Goal: Information Seeking & Learning: Learn about a topic

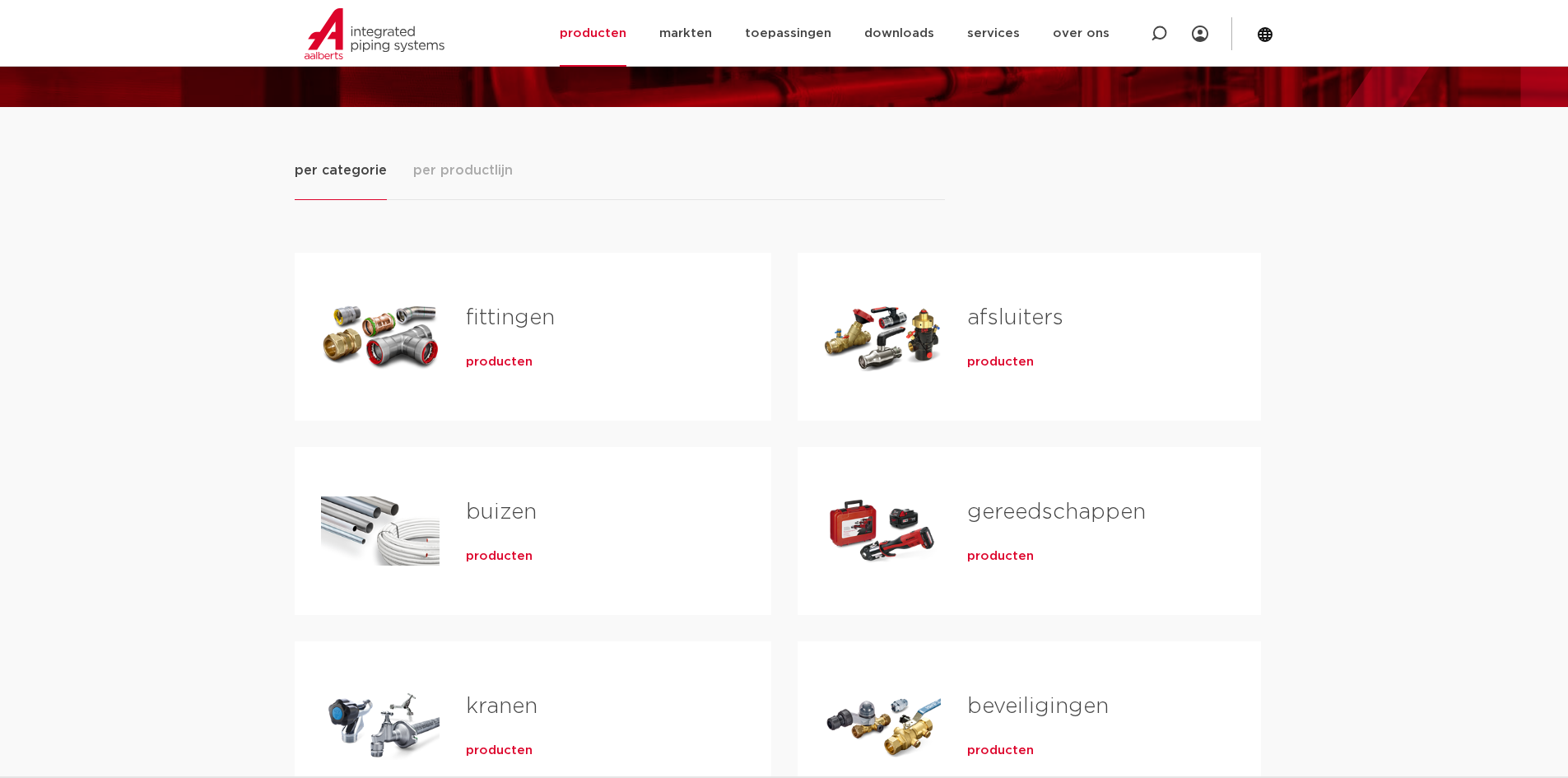
scroll to position [245, 0]
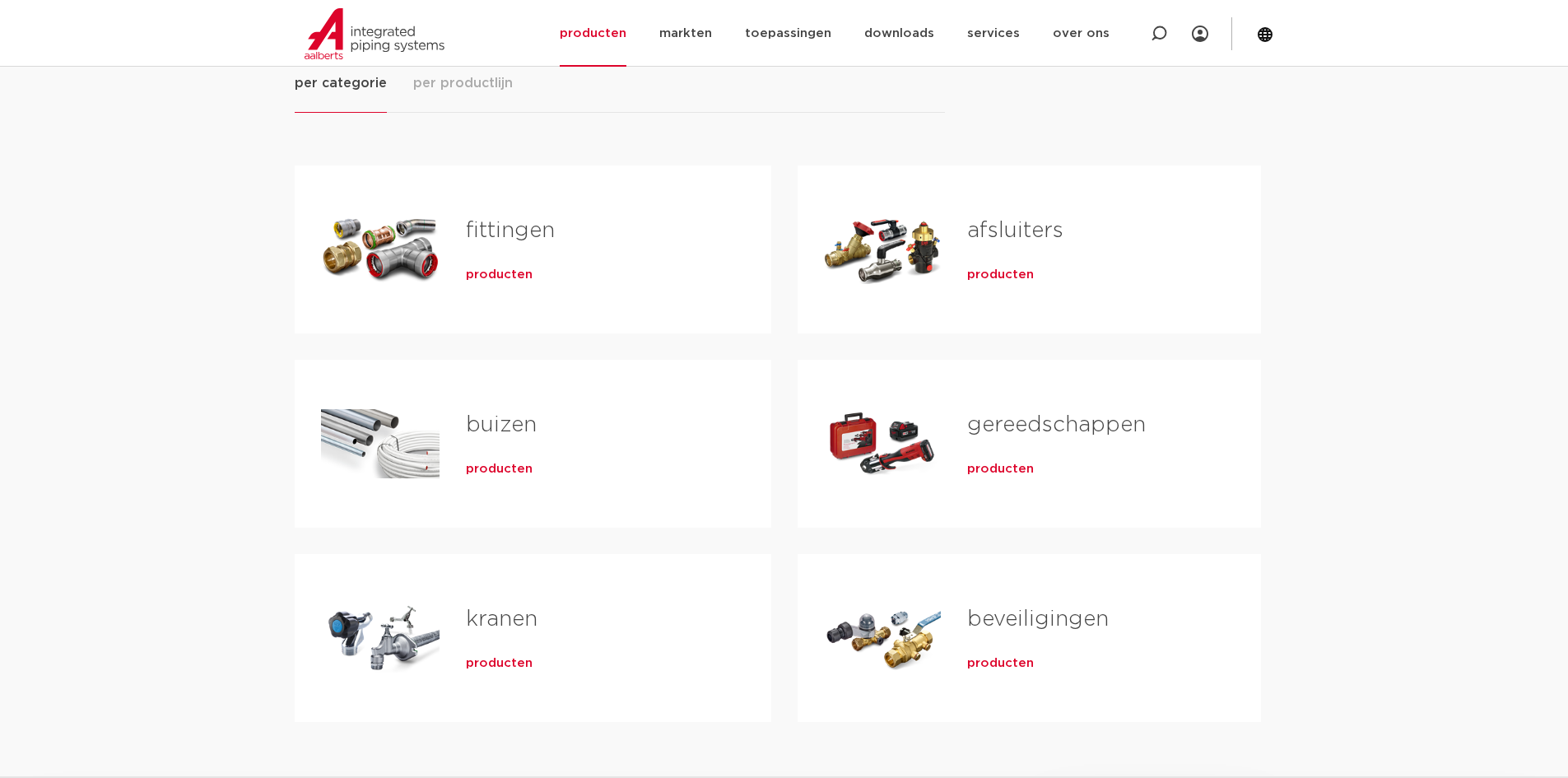
click at [999, 432] on link "gereedschappen" at bounding box center [1057, 425] width 179 height 21
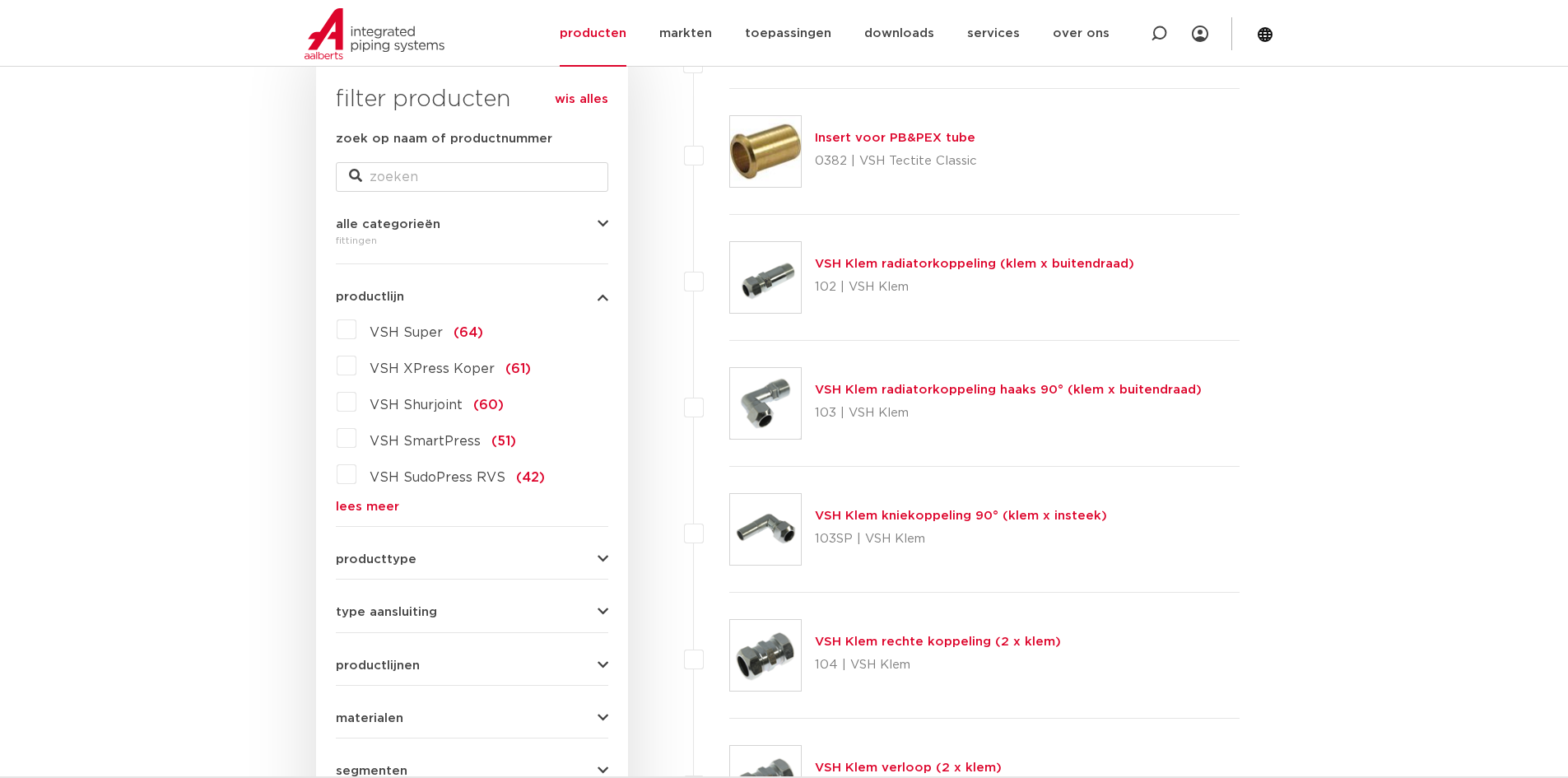
scroll to position [329, 0]
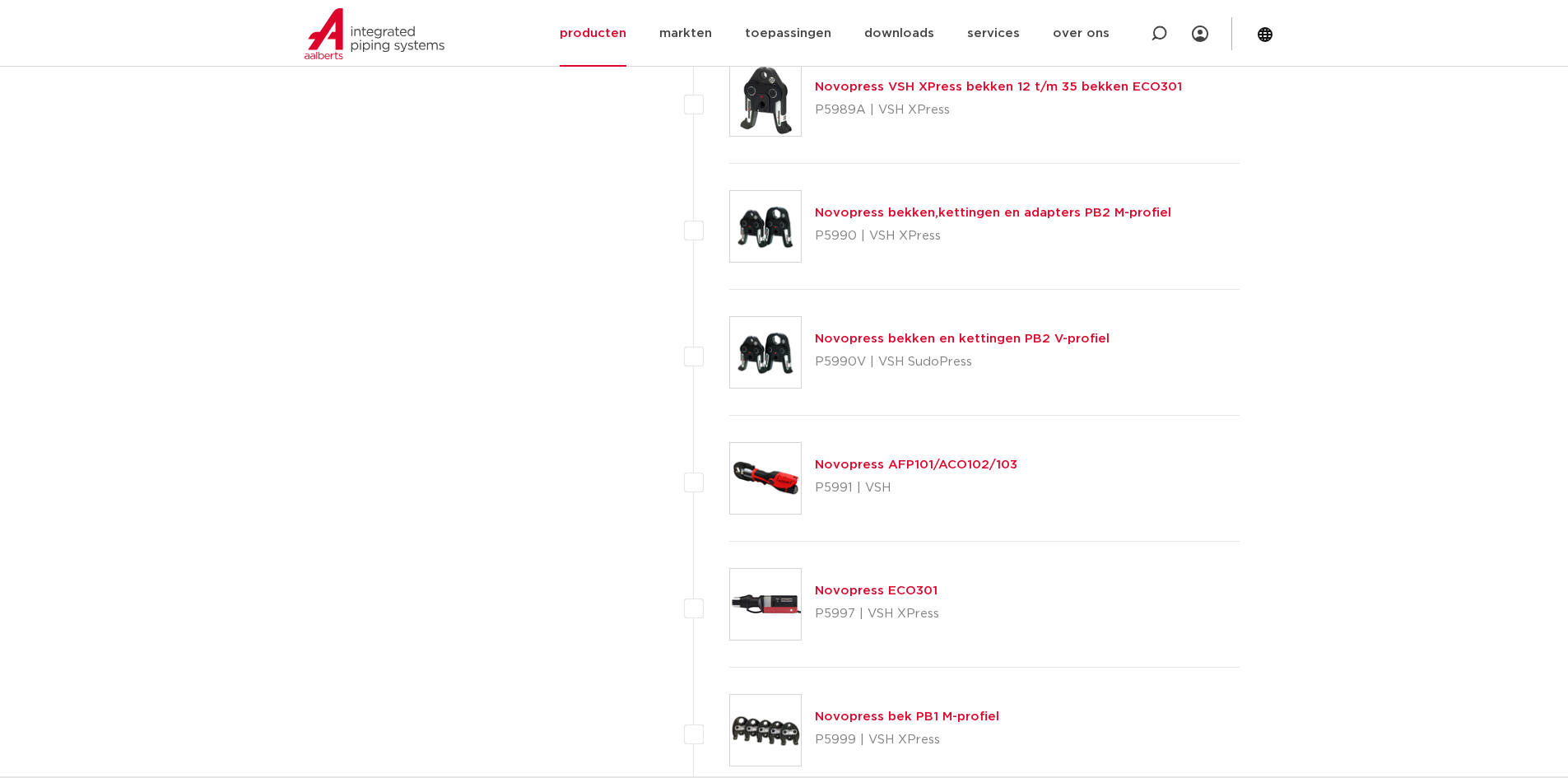
scroll to position [4857, 0]
click at [970, 459] on link "Novopress AFP101/ACO102/103" at bounding box center [916, 463] width 202 height 13
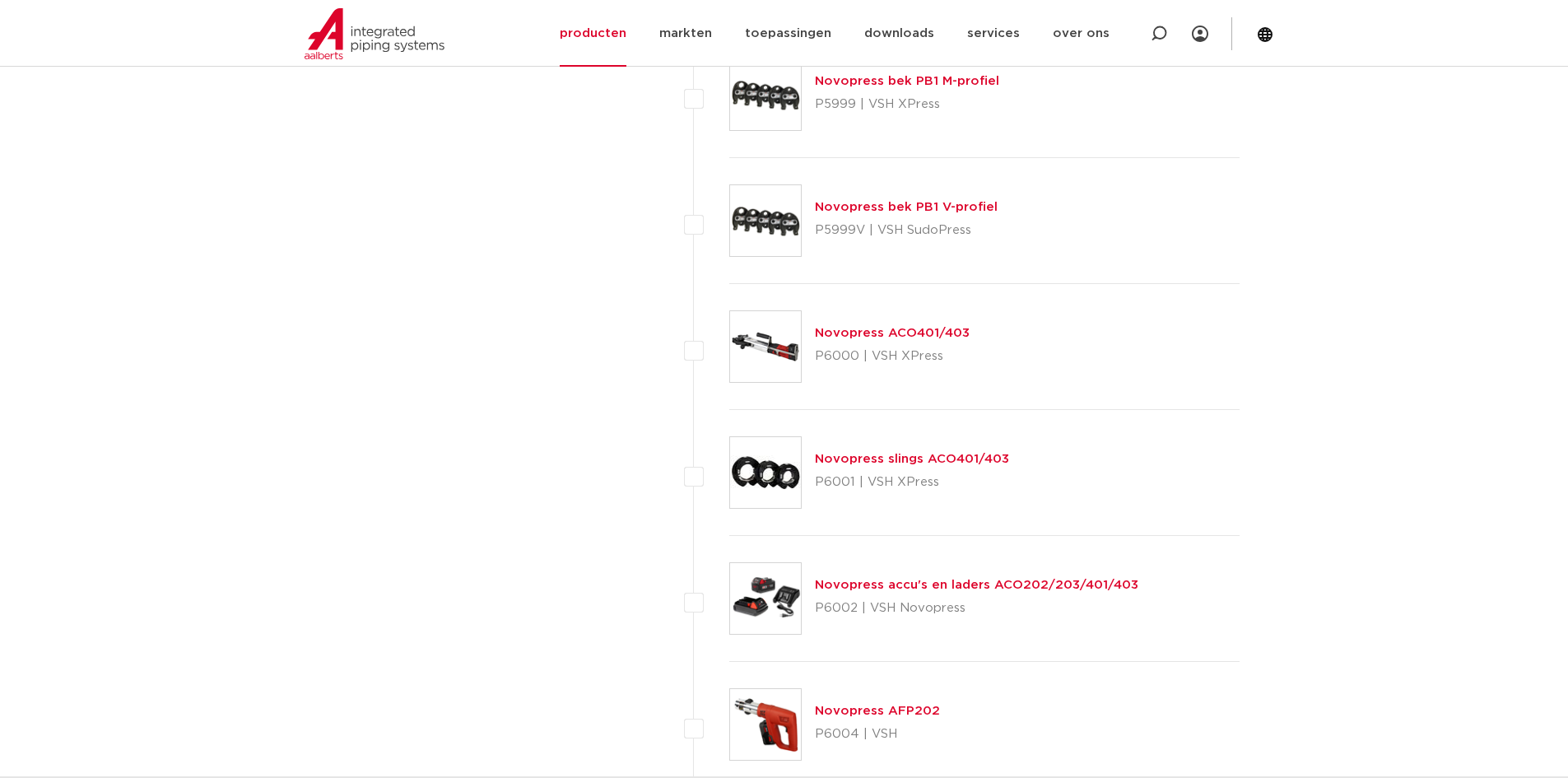
scroll to position [5515, 0]
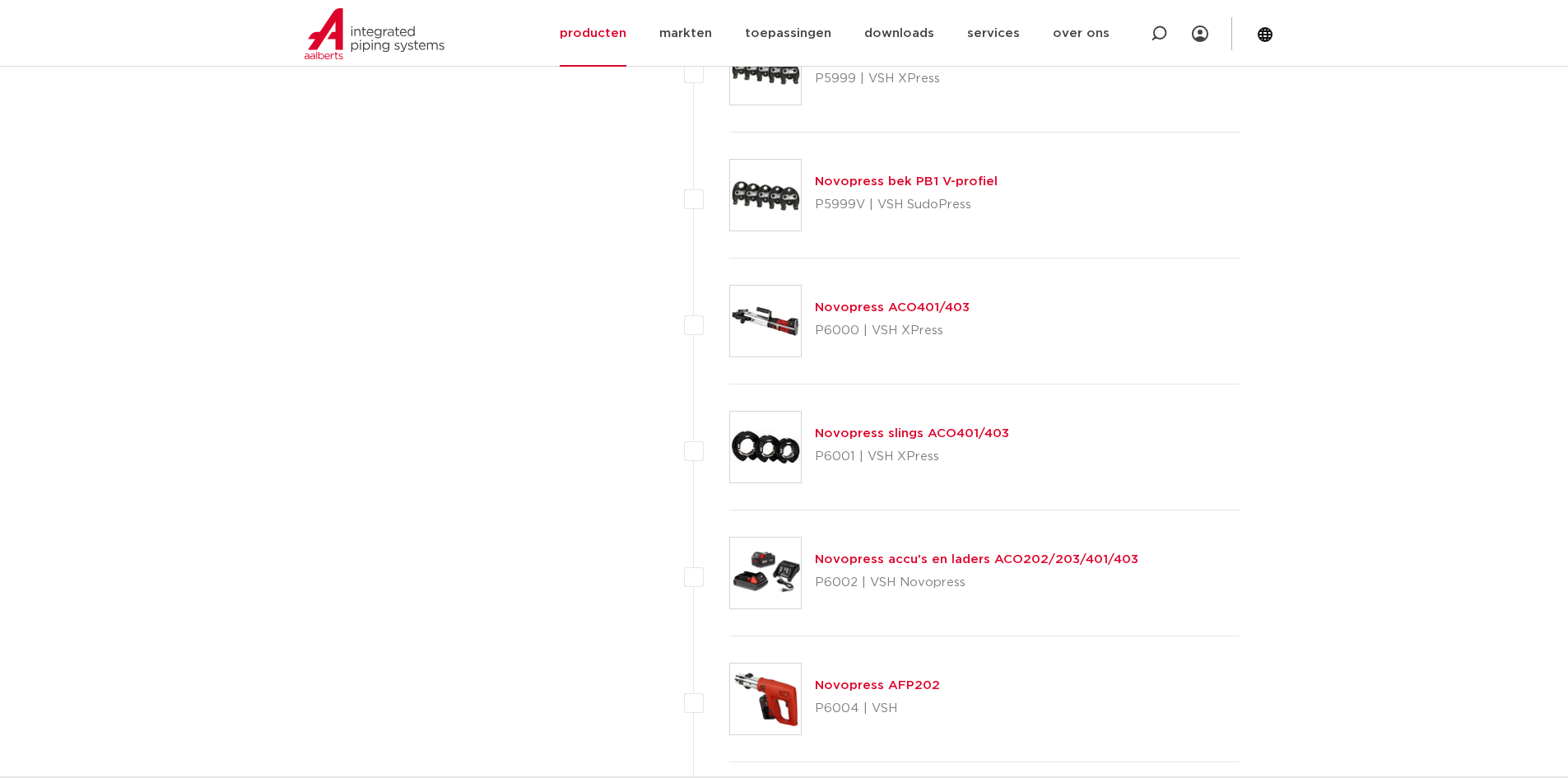
click at [882, 304] on link "Novopress ACO401/403" at bounding box center [892, 308] width 155 height 13
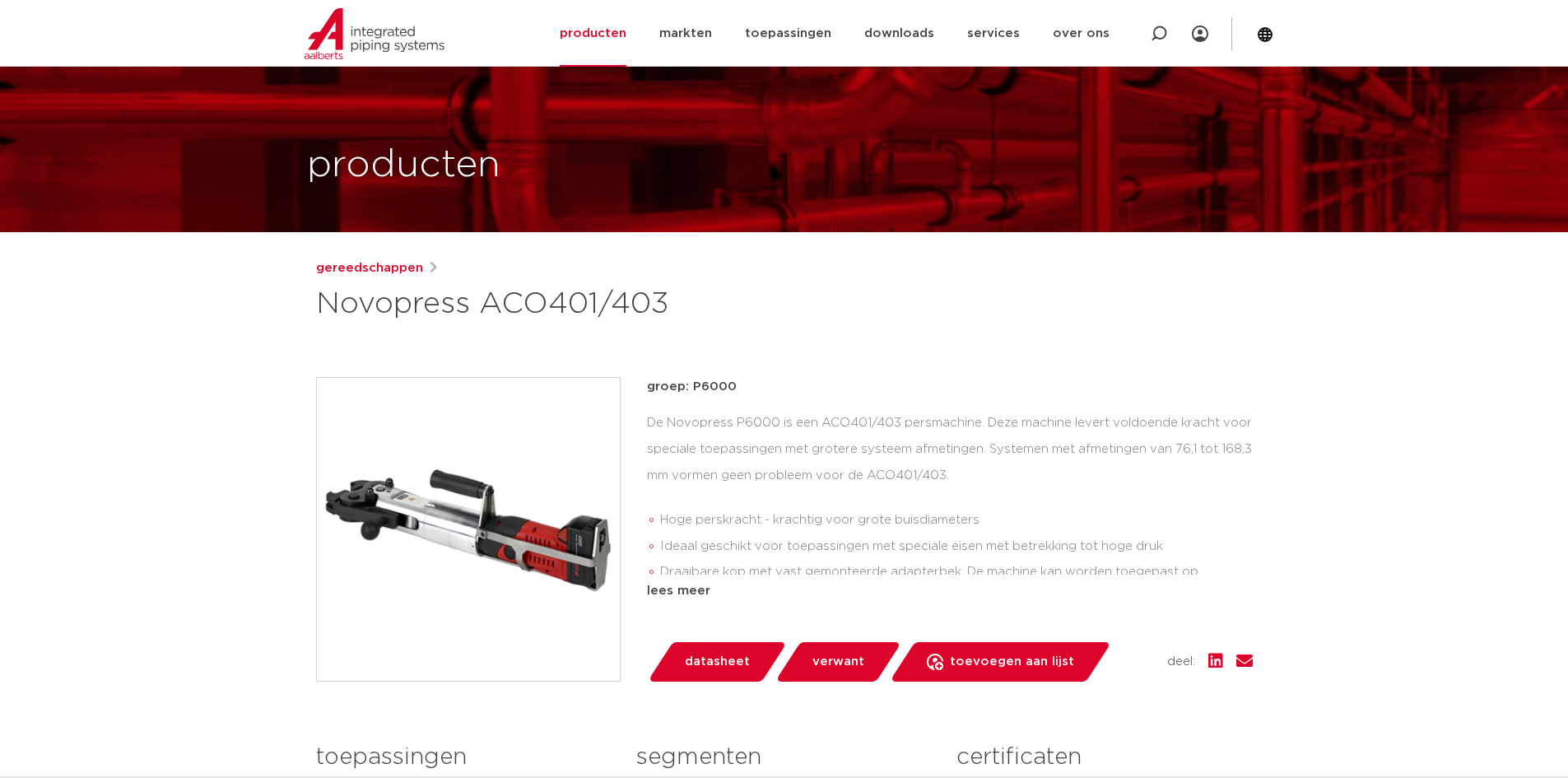
scroll to position [66, 0]
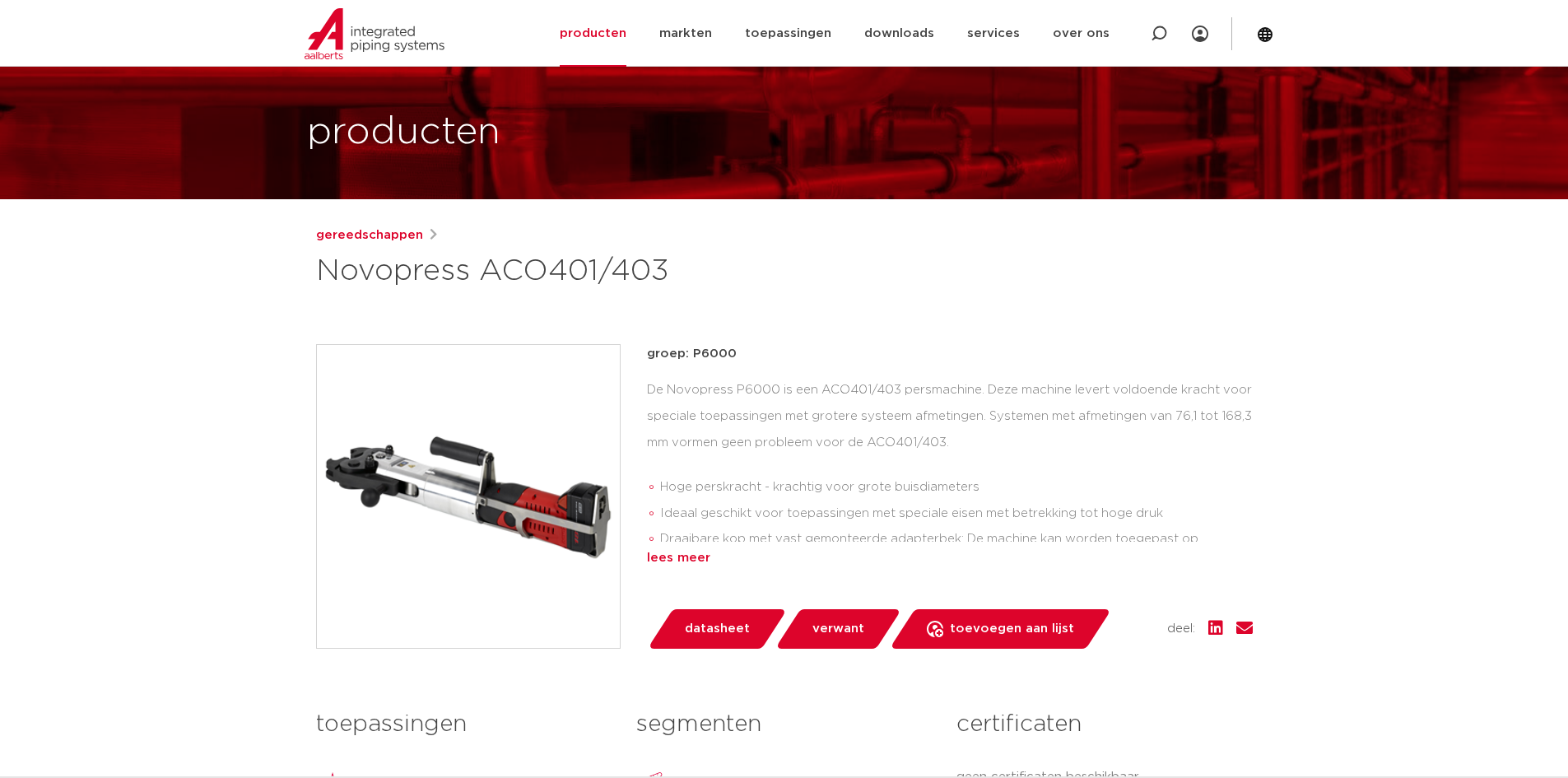
click at [689, 560] on div "lees meer" at bounding box center [950, 559] width 606 height 20
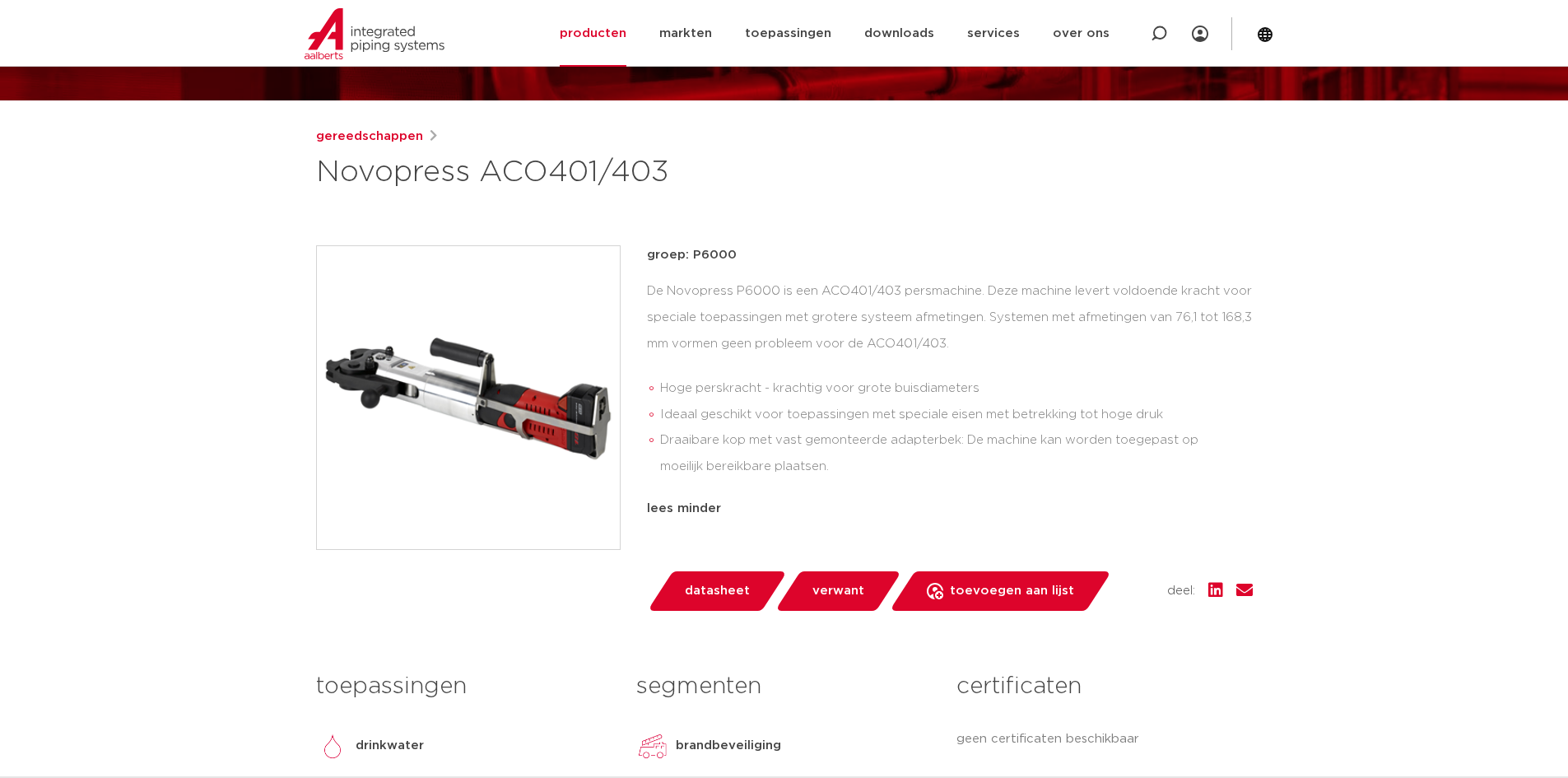
scroll to position [132, 0]
